Goal: Transaction & Acquisition: Purchase product/service

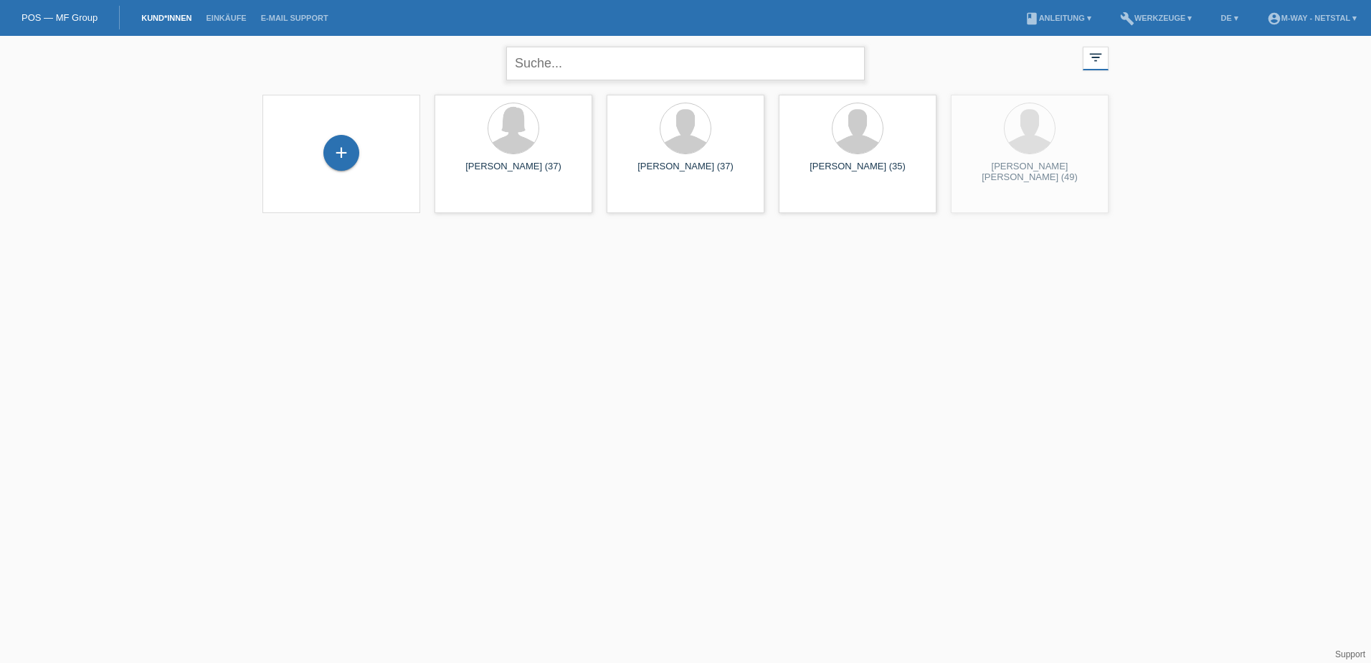
click at [596, 62] on input "text" at bounding box center [685, 64] width 359 height 34
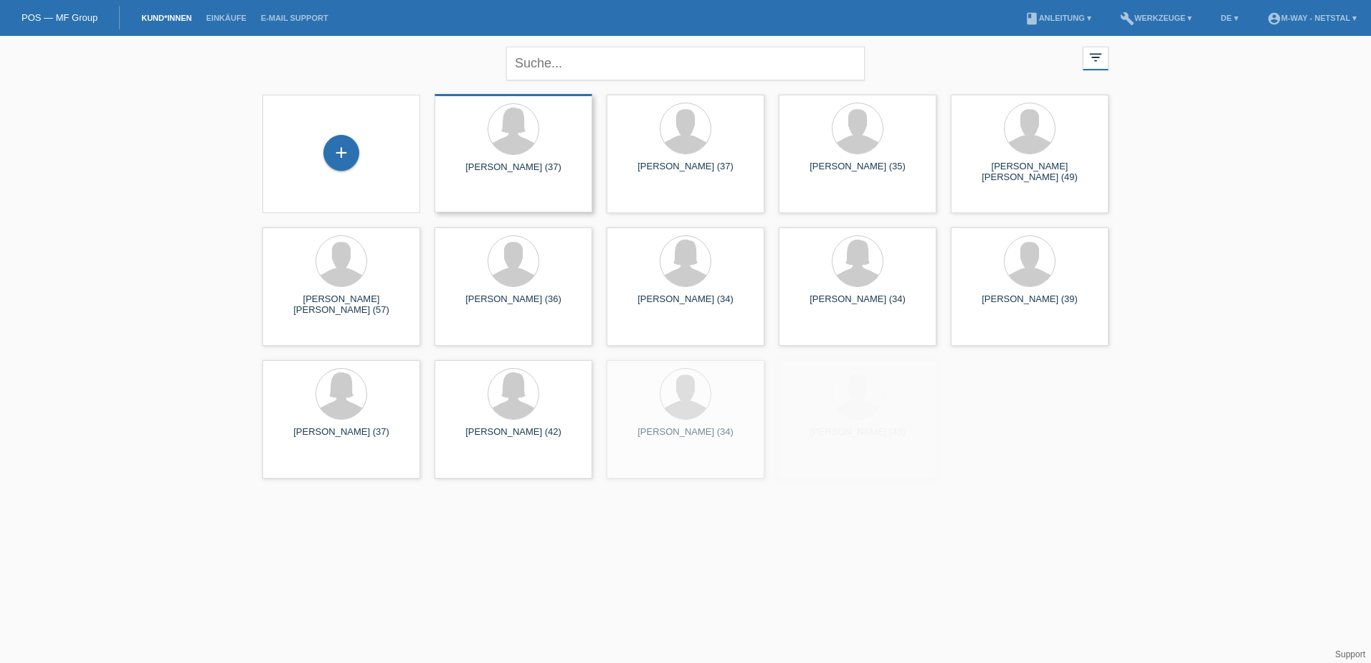
click at [534, 150] on div at bounding box center [513, 130] width 135 height 54
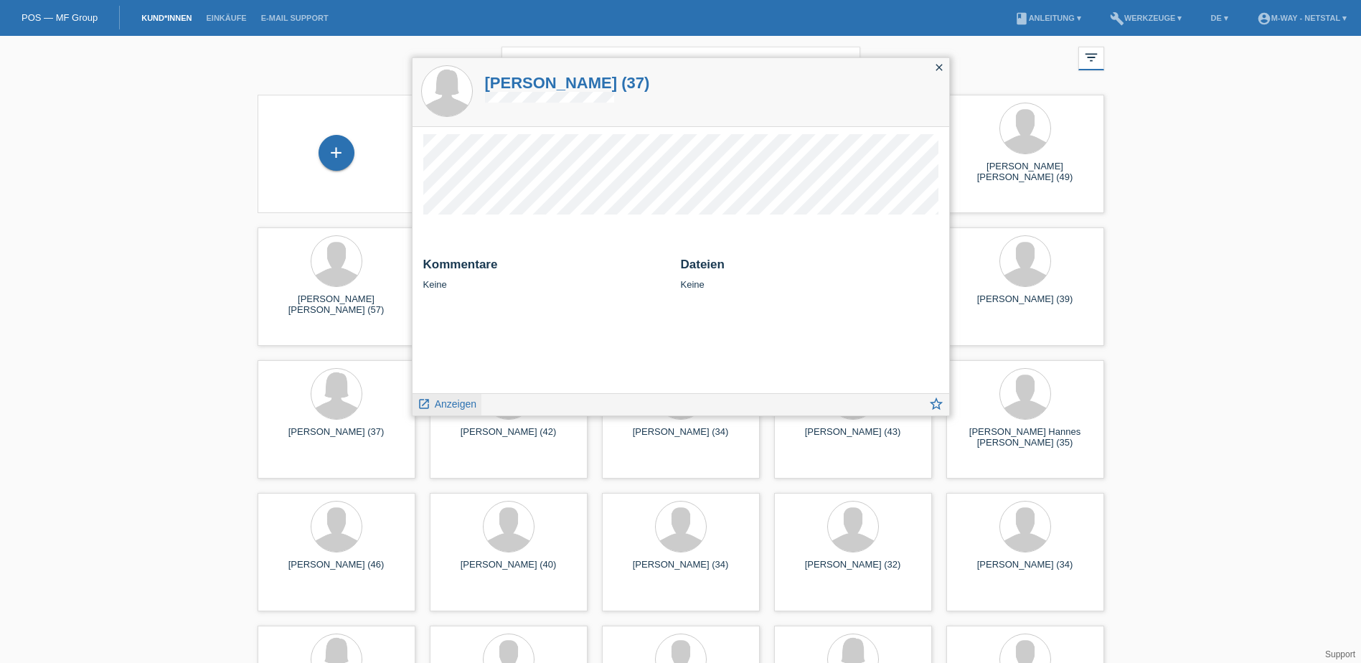
click at [459, 405] on span "Anzeigen" at bounding box center [456, 403] width 42 height 11
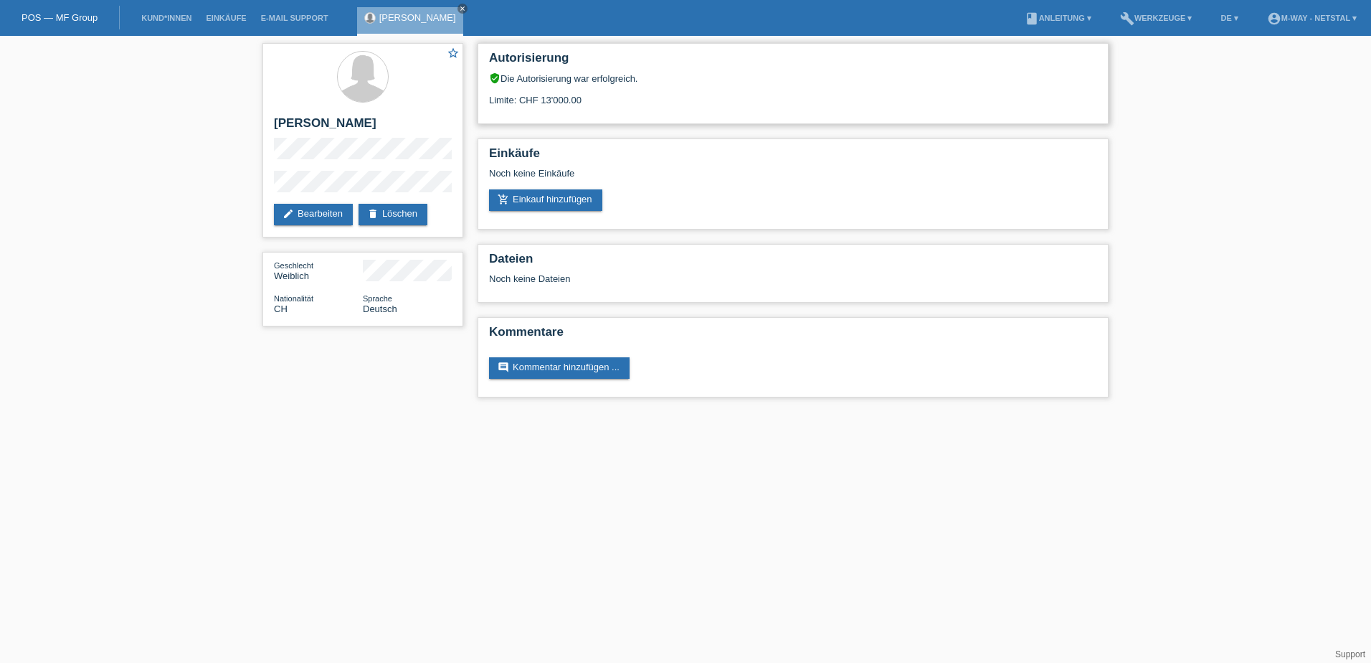
drag, startPoint x: 588, startPoint y: 103, endPoint x: 486, endPoint y: 91, distance: 103.2
click at [486, 91] on div "Autorisierung verified_user Die Autorisierung war erfolgreich. Limite: CHF 13'0…" at bounding box center [793, 83] width 631 height 81
drag, startPoint x: 486, startPoint y: 91, endPoint x: 693, endPoint y: 118, distance: 209.0
click at [693, 118] on div "Autorisierung verified_user Die Autorisierung war erfolgreich. Limite: CHF 13'0…" at bounding box center [793, 83] width 631 height 81
click at [548, 204] on link "add_shopping_cart Einkauf hinzufügen" at bounding box center [545, 200] width 113 height 22
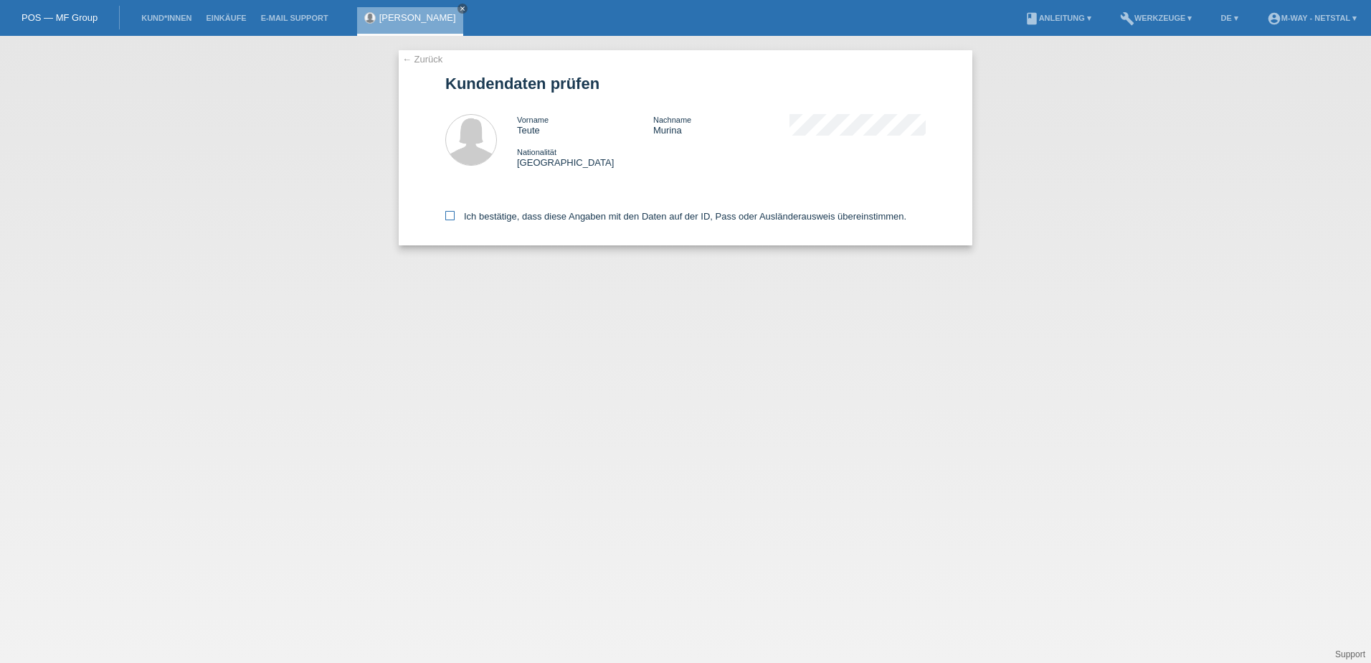
click at [500, 217] on label "Ich bestätige, dass diese Angaben mit den Daten auf der ID, Pass oder Ausländer…" at bounding box center [675, 216] width 461 height 11
click at [455, 217] on input "Ich bestätige, dass diese Angaben mit den Daten auf der ID, Pass oder Ausländer…" at bounding box center [449, 215] width 9 height 9
checkbox input "true"
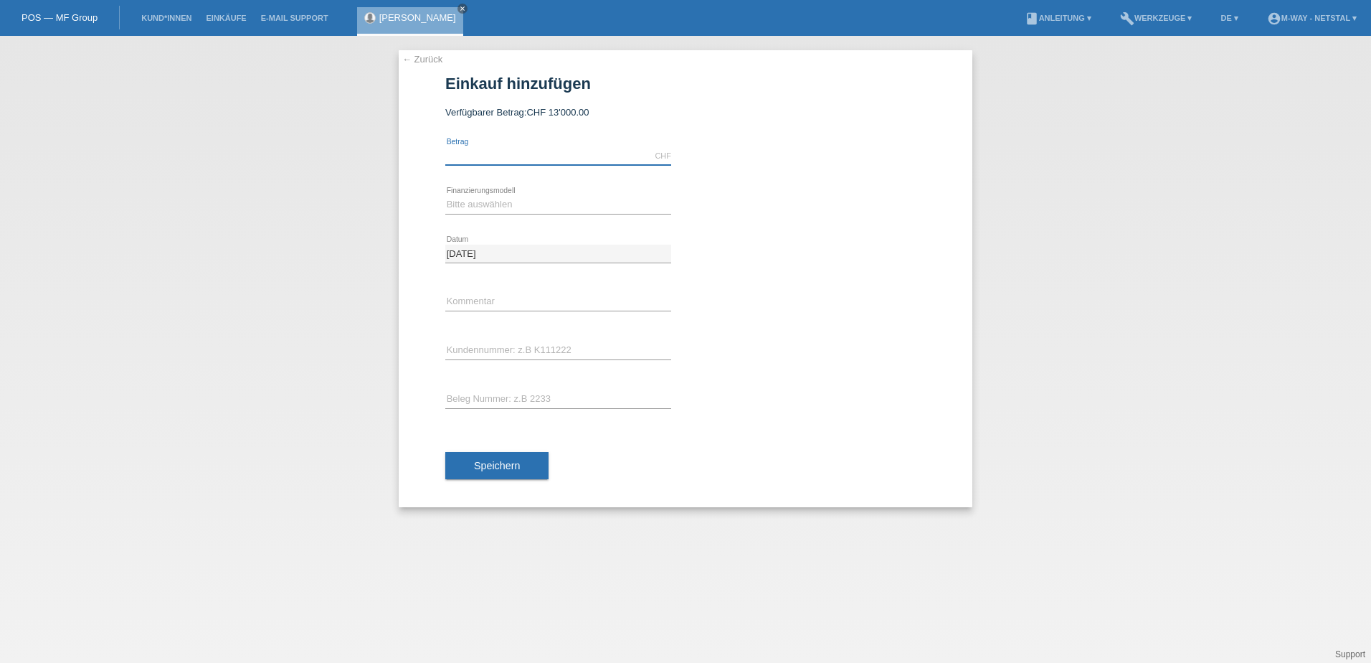
click at [501, 148] on input "text" at bounding box center [558, 156] width 226 height 18
click at [512, 159] on input "179" at bounding box center [558, 156] width 226 height 18
type input "1759.00"
click at [516, 208] on select "Bitte auswählen Fixe Raten Kauf auf Rechnung mit Teilzahlungsoption" at bounding box center [558, 204] width 226 height 17
select select "77"
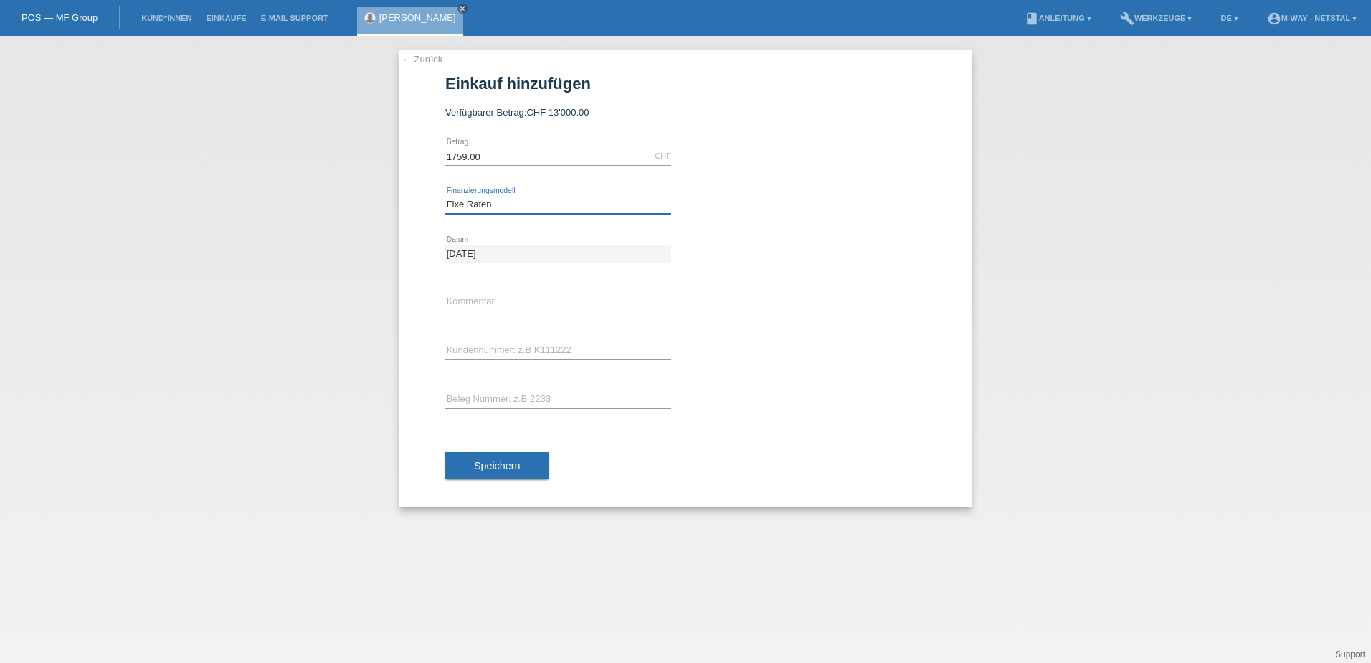
click at [445, 196] on select "Bitte auswählen Fixe Raten Kauf auf Rechnung mit Teilzahlungsoption" at bounding box center [558, 204] width 226 height 17
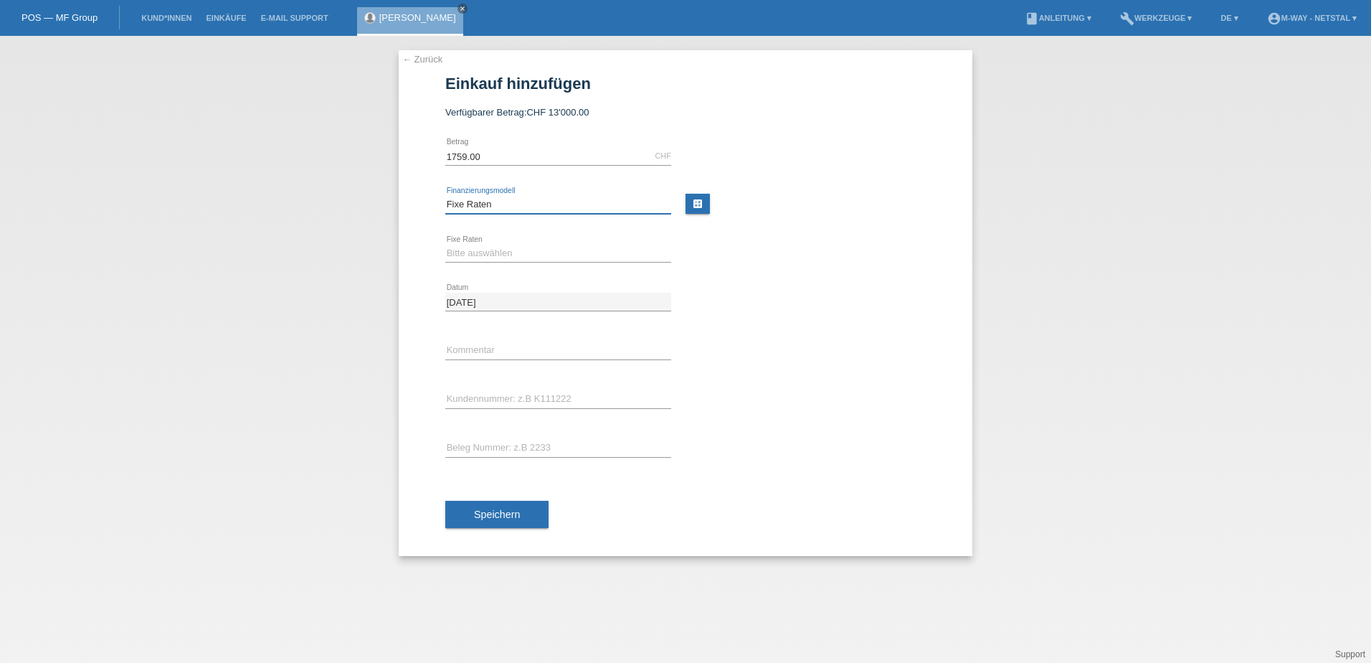
click at [508, 208] on select "Bitte auswählen Fixe Raten Kauf auf Rechnung mit Teilzahlungsoption" at bounding box center [558, 204] width 226 height 17
click at [511, 207] on select "Bitte auswählen Fixe Raten Kauf auf Rechnung mit Teilzahlungsoption" at bounding box center [558, 204] width 226 height 17
click at [512, 248] on select "Bitte auswählen 4 Raten 5 Raten 6 Raten 7 Raten 8 Raten 9 Raten 10 Raten 11 Rat…" at bounding box center [558, 253] width 226 height 17
select select "172"
click at [445, 245] on select "Bitte auswählen 4 Raten 5 Raten 6 Raten 7 Raten 8 Raten 9 Raten 10 Raten 11 Rat…" at bounding box center [558, 253] width 226 height 17
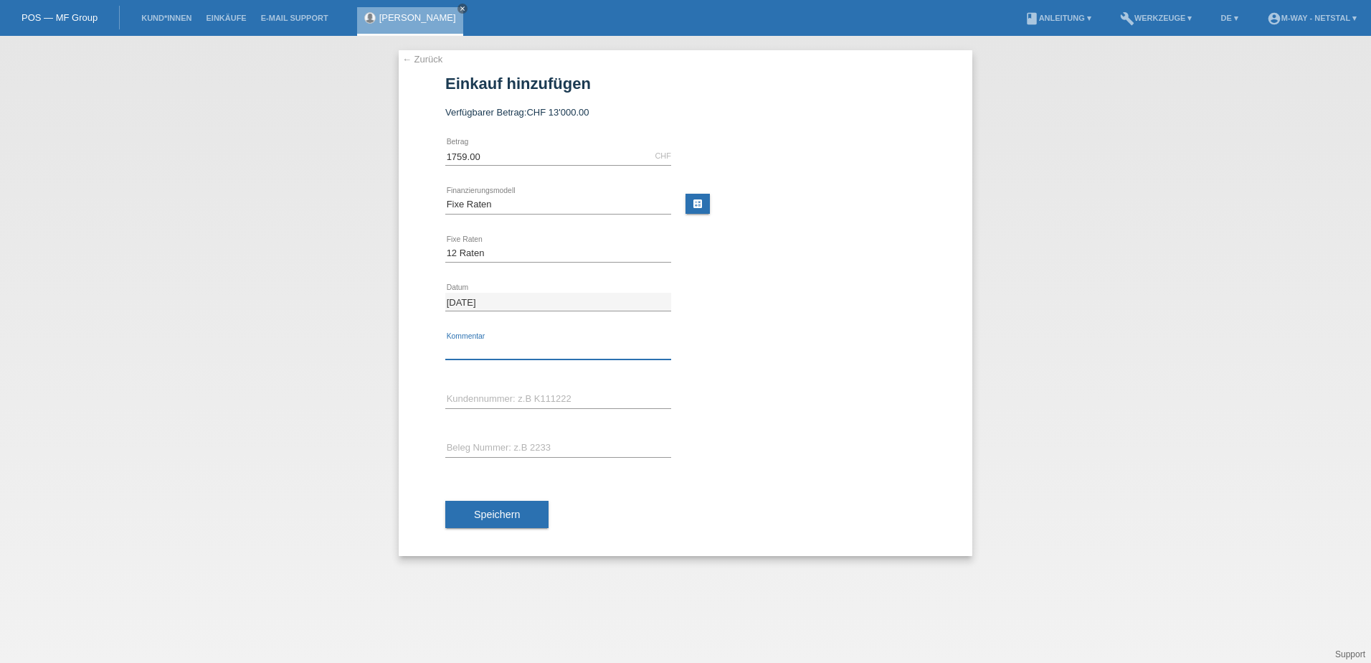
click at [521, 347] on input "text" at bounding box center [558, 350] width 226 height 18
drag, startPoint x: 422, startPoint y: 377, endPoint x: 443, endPoint y: 395, distance: 27.0
click at [423, 378] on div "← Zurück Einkauf hinzufügen Verfügbarer Betrag: CHF 13'000.00 1759.00" at bounding box center [686, 303] width 574 height 506
click at [462, 410] on div "error Kundennummer: z.B K111222" at bounding box center [558, 399] width 226 height 49
click at [467, 400] on input "text" at bounding box center [558, 399] width 226 height 18
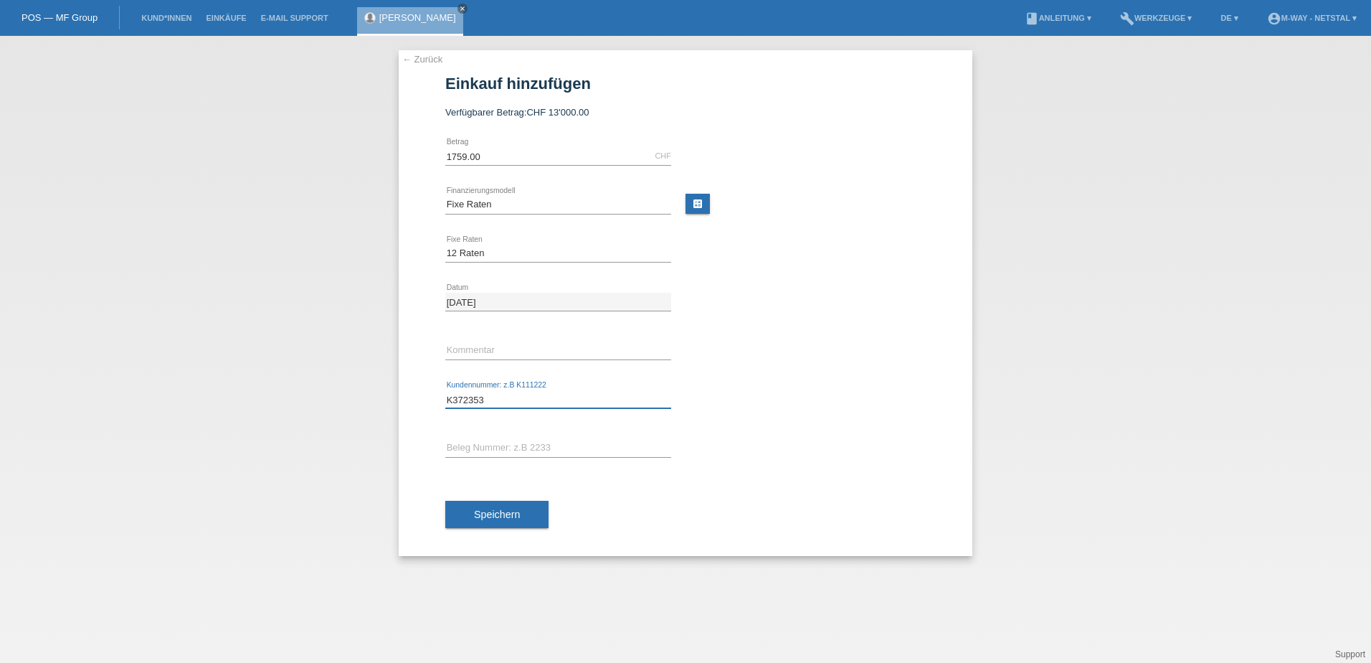
type input "K372353"
drag, startPoint x: 920, startPoint y: 415, endPoint x: 567, endPoint y: 463, distance: 356.2
click at [920, 415] on div "K372353 error Kundennummer: z.B K111222" at bounding box center [685, 399] width 481 height 49
click at [493, 449] on input "text" at bounding box center [558, 448] width 226 height 18
type input "20566/37"
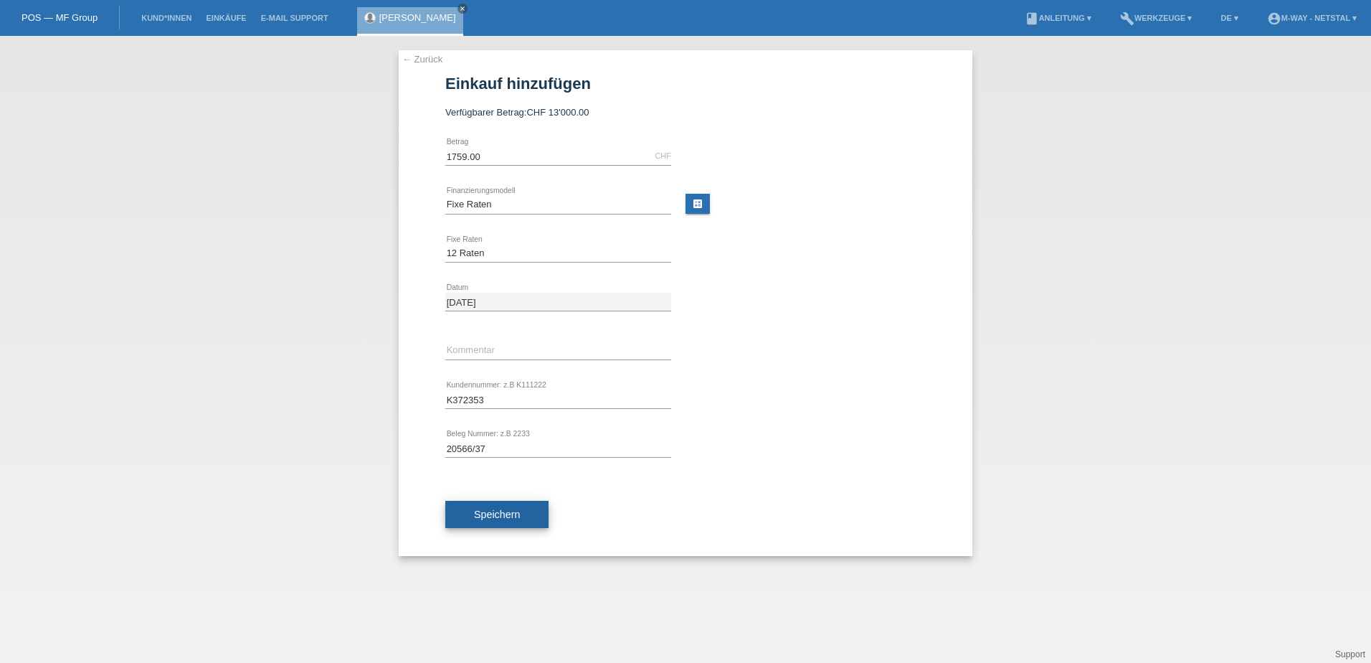
click at [493, 514] on span "Speichern" at bounding box center [497, 514] width 46 height 11
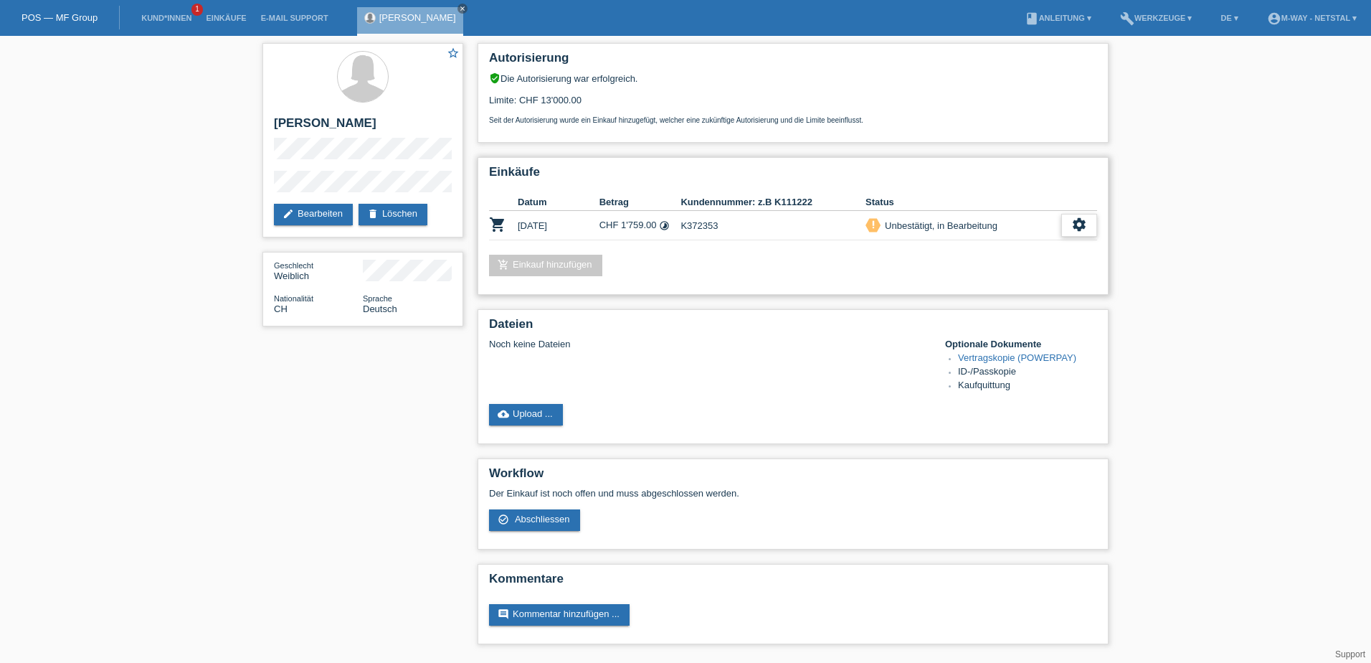
click at [1087, 228] on div "settings" at bounding box center [1080, 225] width 36 height 23
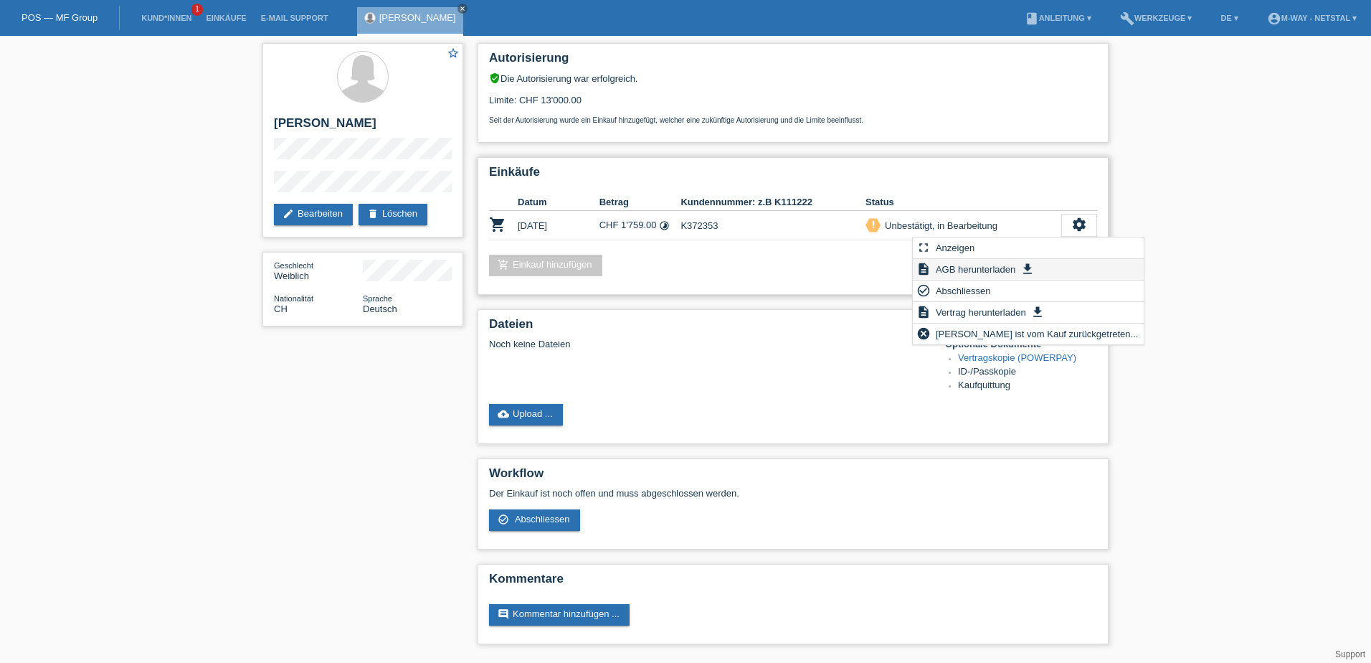
click at [975, 270] on span "AGB herunterladen" at bounding box center [976, 268] width 84 height 17
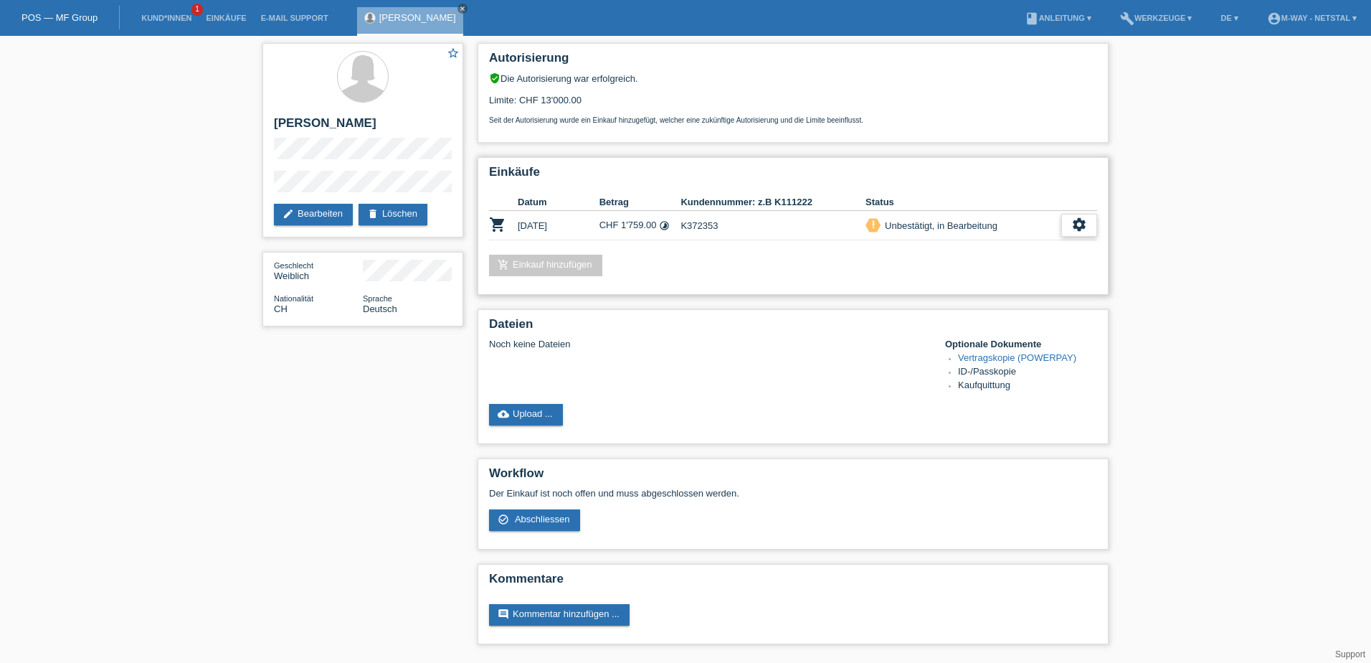
click at [1083, 225] on icon "settings" at bounding box center [1080, 225] width 16 height 16
click at [783, 275] on div "add_shopping_cart Einkauf hinzufügen" at bounding box center [793, 266] width 608 height 22
click at [301, 217] on link "edit Bearbeiten" at bounding box center [313, 215] width 79 height 22
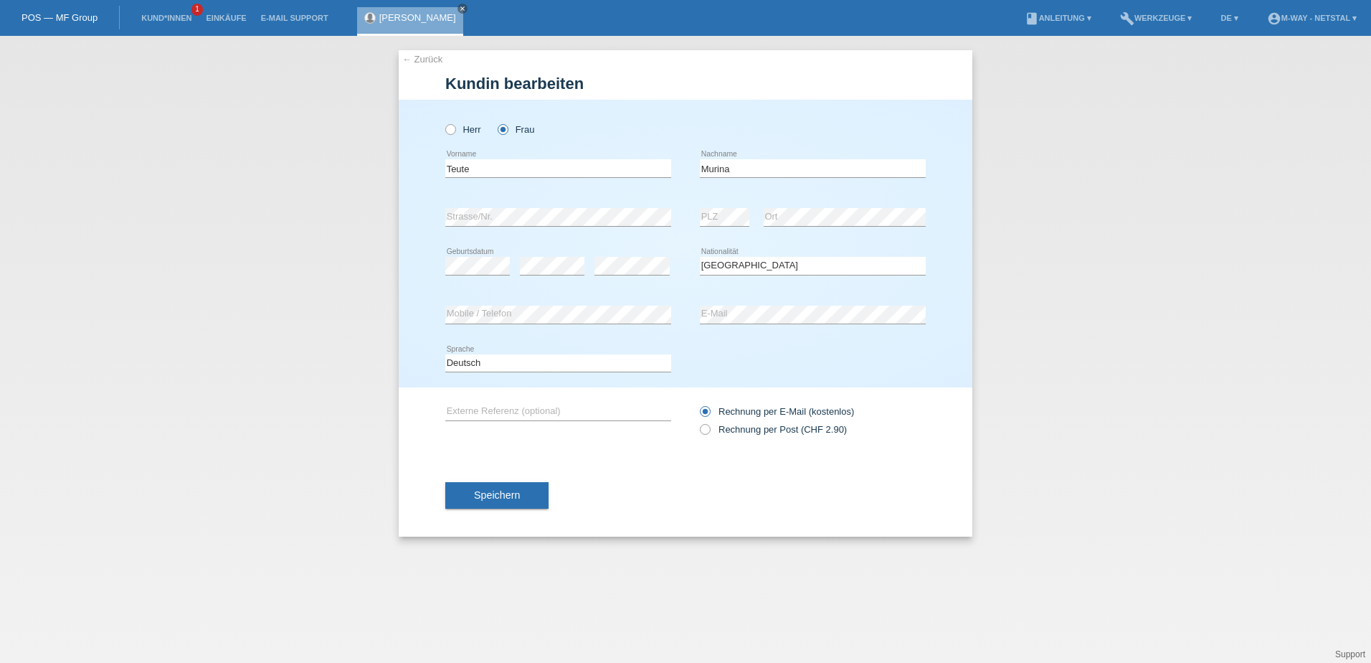
select select "CH"
click at [535, 493] on button "Speichern" at bounding box center [496, 494] width 103 height 27
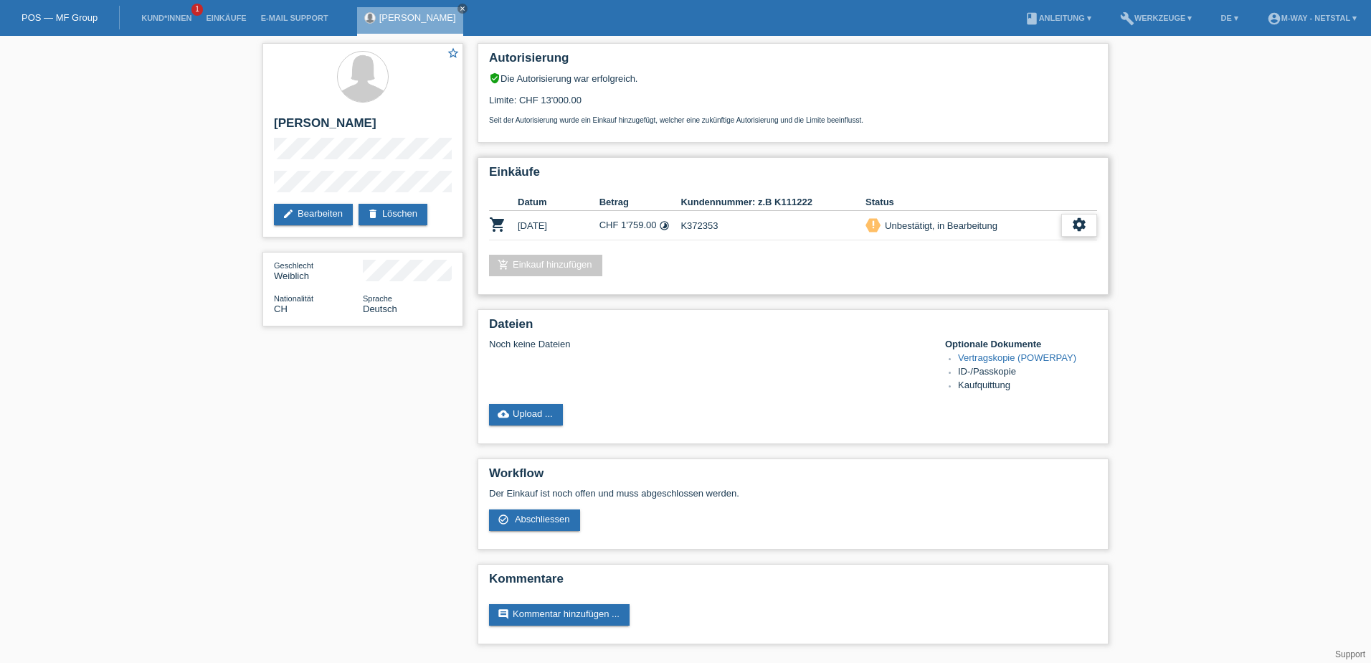
click at [1086, 225] on icon "settings" at bounding box center [1080, 225] width 16 height 16
click at [1081, 232] on icon "settings" at bounding box center [1080, 225] width 16 height 16
click at [983, 288] on span "Abschliessen" at bounding box center [964, 290] width 60 height 17
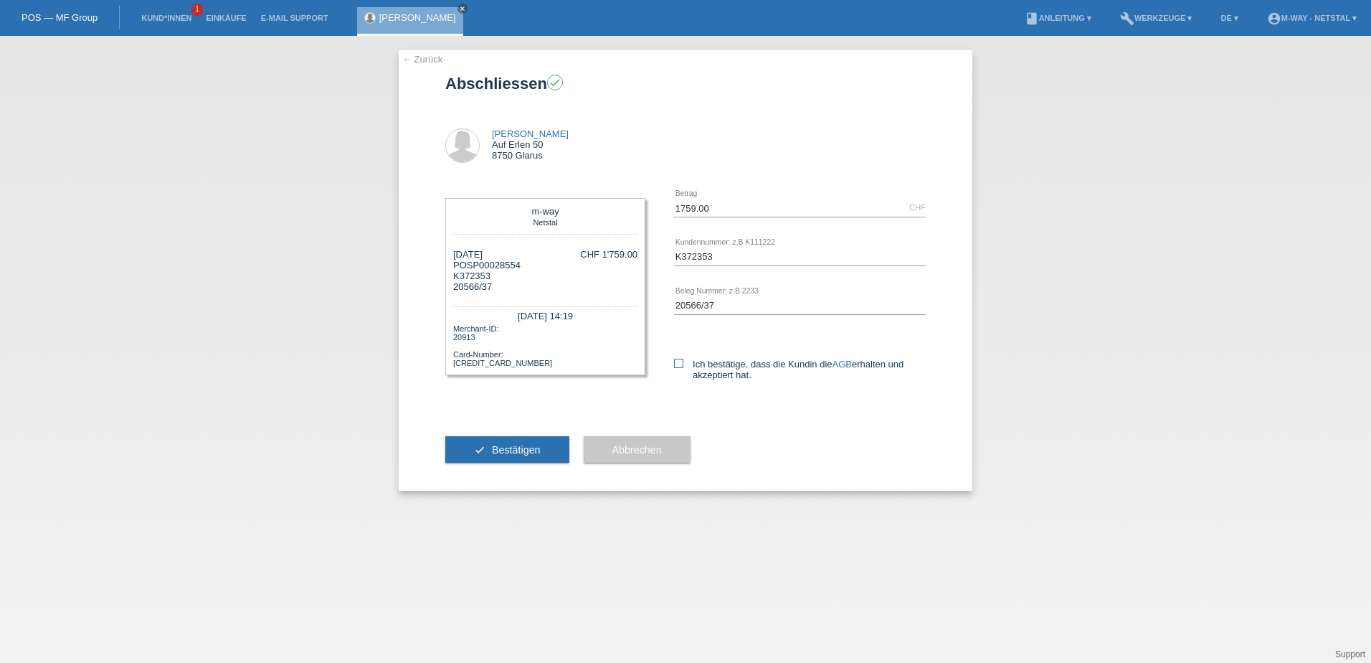
click at [675, 359] on icon at bounding box center [678, 363] width 9 height 9
click at [675, 359] on input "Ich bestätige, dass die Kundin die AGB erhalten und akzeptiert hat." at bounding box center [678, 363] width 9 height 9
checkbox input "true"
click at [532, 449] on span "Bestätigen" at bounding box center [516, 449] width 49 height 11
